Goal: Check status: Check status

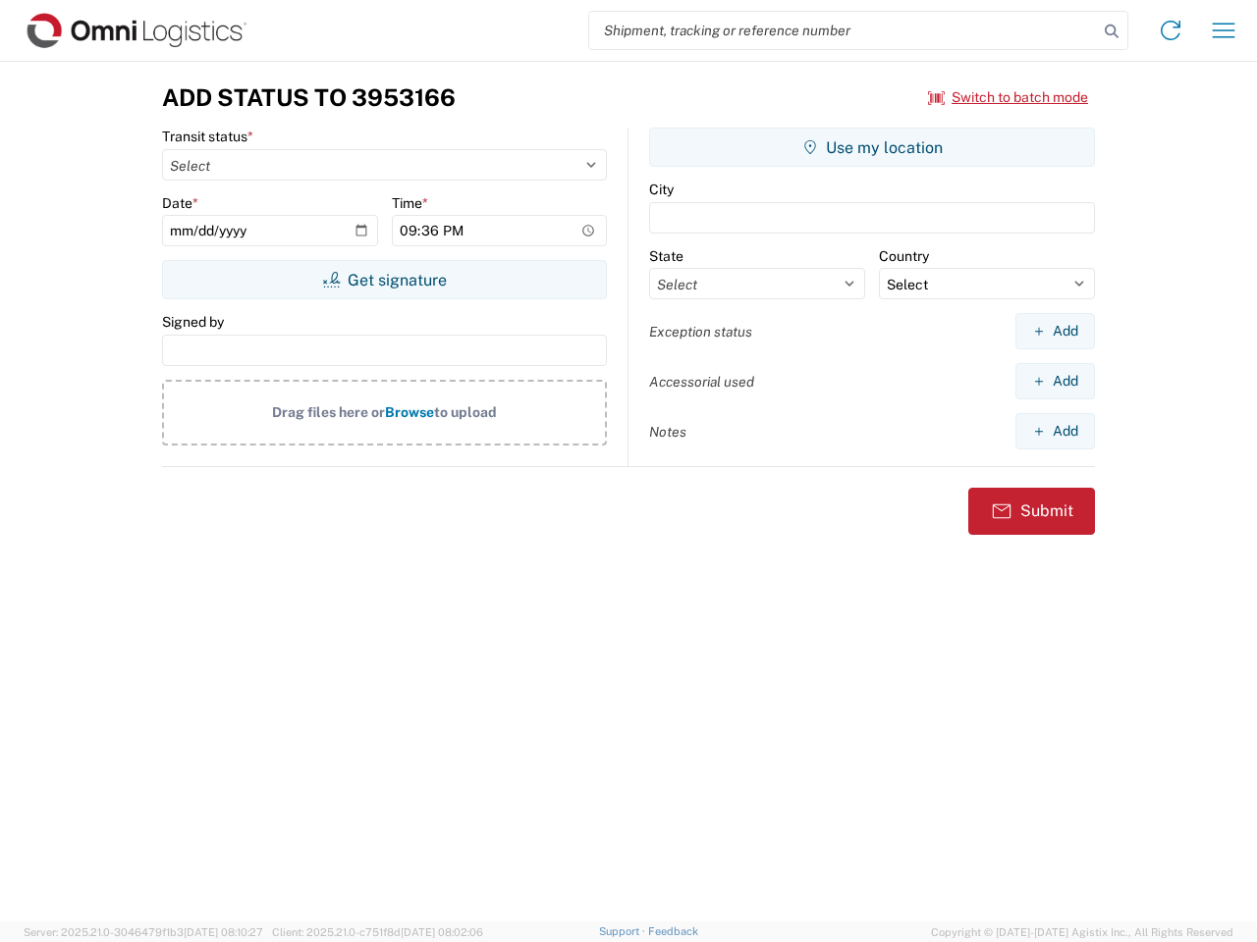
click at [843, 30] on input "search" at bounding box center [843, 30] width 509 height 37
click at [1111, 31] on icon at bounding box center [1111, 31] width 27 height 27
click at [1170, 30] on icon at bounding box center [1170, 30] width 31 height 31
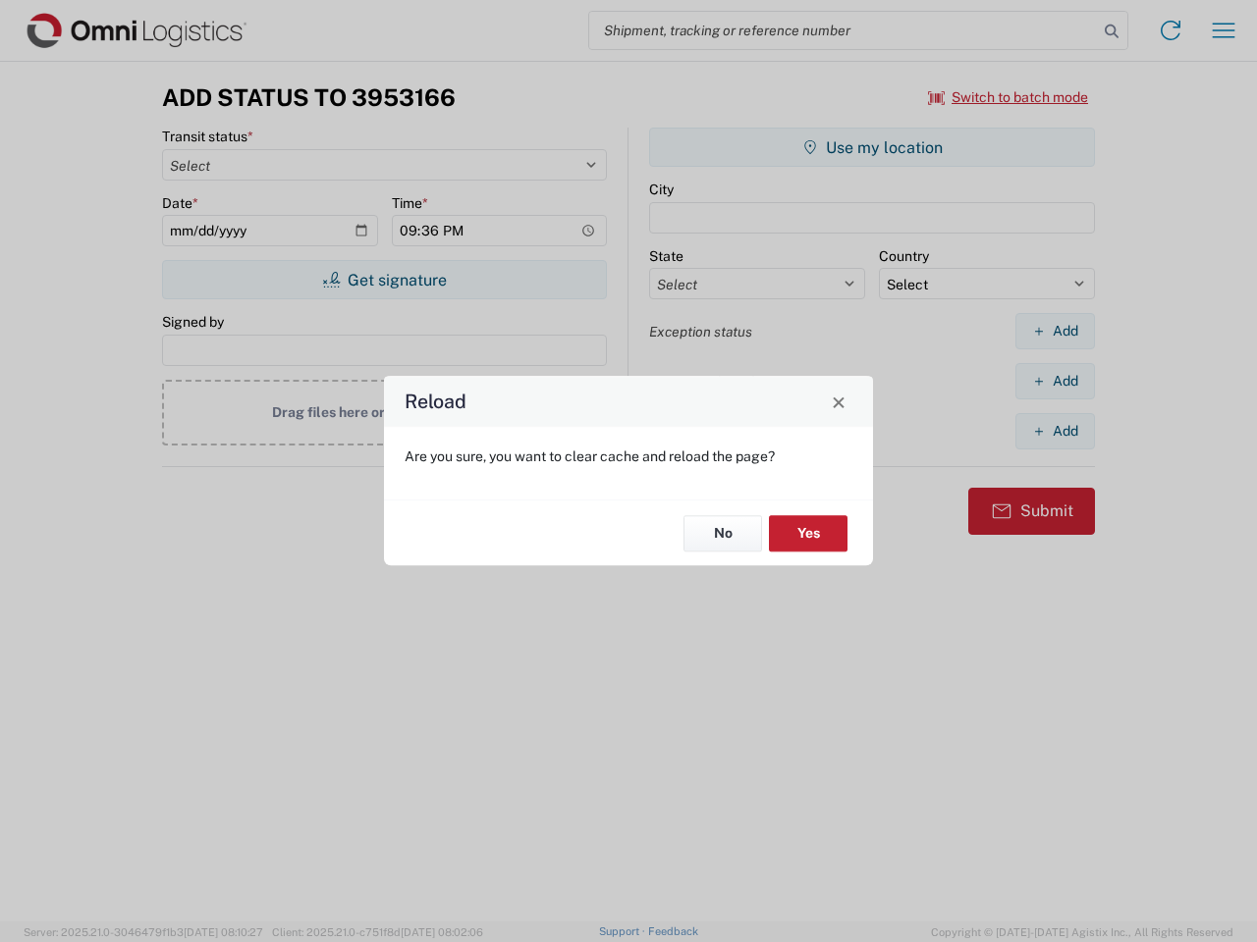
click at [1223, 30] on div "Reload Are you sure, you want to clear cache and reload the page? No Yes" at bounding box center [628, 471] width 1257 height 942
click at [1008, 97] on div "Reload Are you sure, you want to clear cache and reload the page? No Yes" at bounding box center [628, 471] width 1257 height 942
click at [384, 280] on div "Reload Are you sure, you want to clear cache and reload the page? No Yes" at bounding box center [628, 471] width 1257 height 942
click at [872, 147] on div "Reload Are you sure, you want to clear cache and reload the page? No Yes" at bounding box center [628, 471] width 1257 height 942
click at [1054, 331] on div "Reload Are you sure, you want to clear cache and reload the page? No Yes" at bounding box center [628, 471] width 1257 height 942
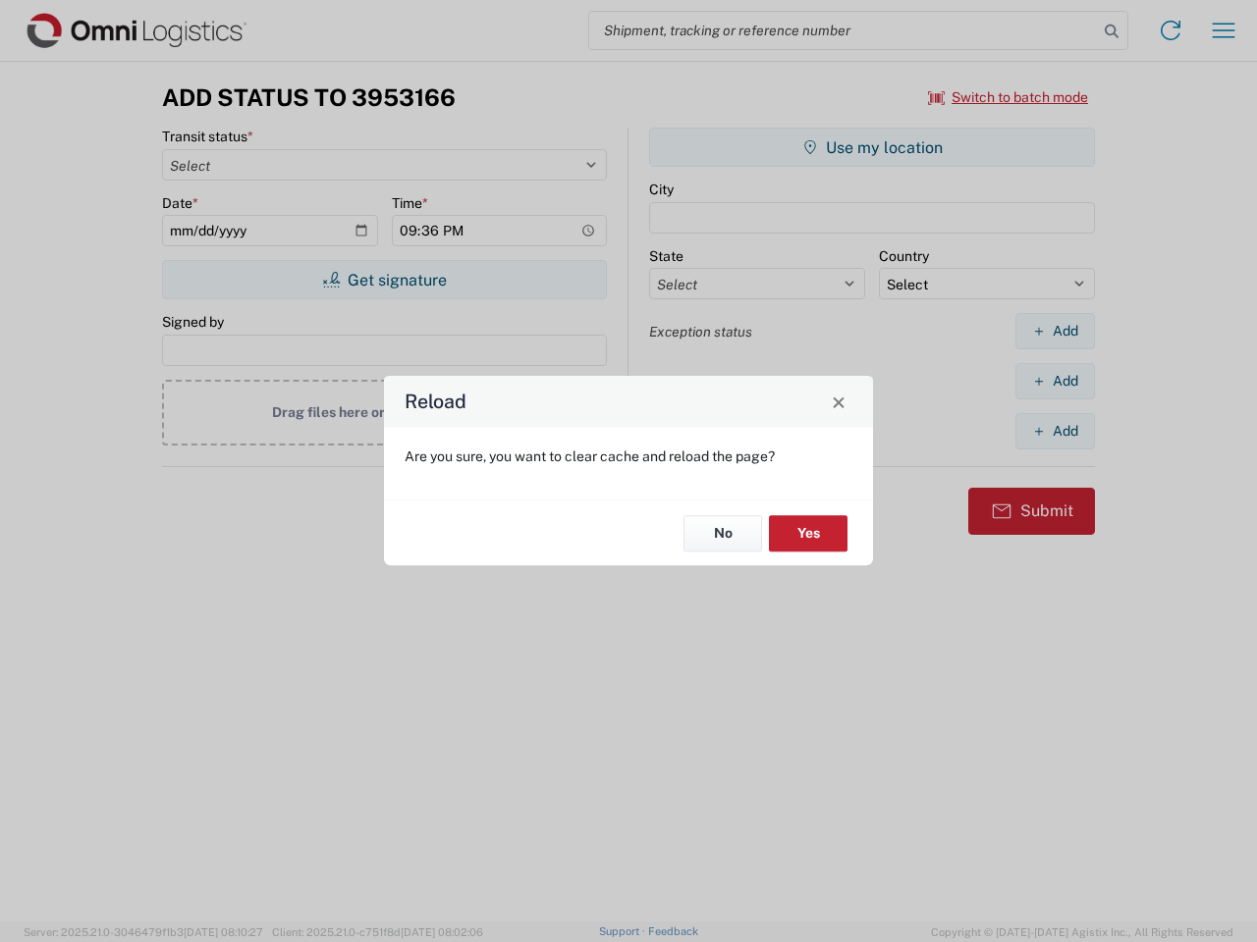
click at [1054, 381] on div "Reload Are you sure, you want to clear cache and reload the page? No Yes" at bounding box center [628, 471] width 1257 height 942
click at [1054, 431] on div "Reload Are you sure, you want to clear cache and reload the page? No Yes" at bounding box center [628, 471] width 1257 height 942
